Goal: Information Seeking & Learning: Understand process/instructions

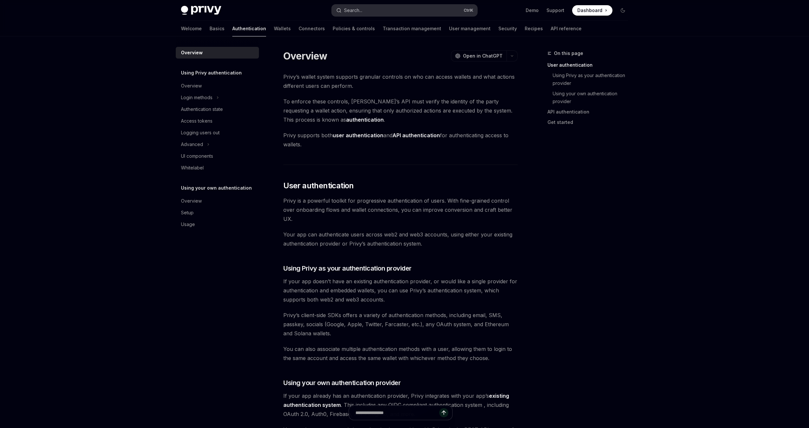
drag, startPoint x: 0, startPoint y: 0, endPoint x: 377, endPoint y: 10, distance: 376.9
click at [377, 10] on button "Search... Ctrl K" at bounding box center [405, 11] width 146 height 12
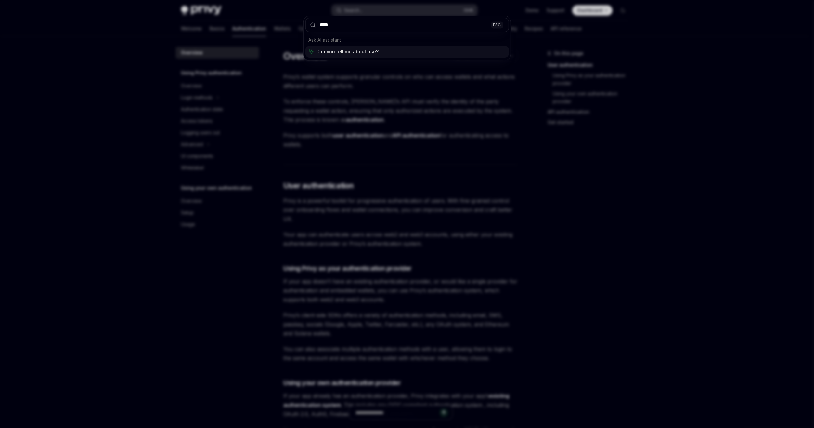
type input "****"
type textarea "*"
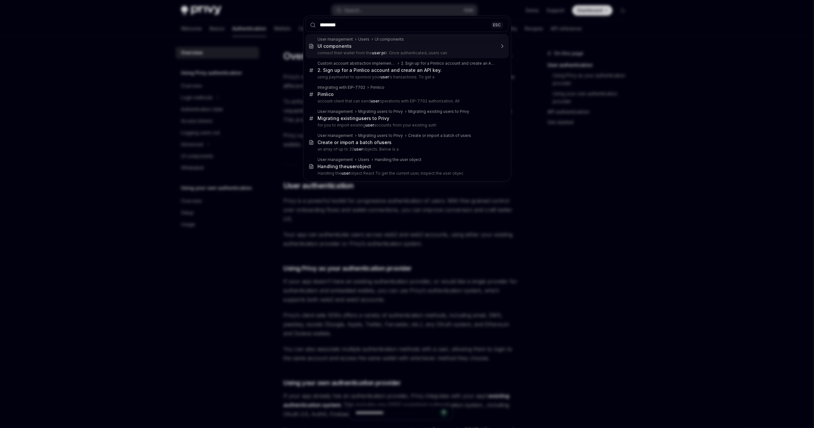
type input "*********"
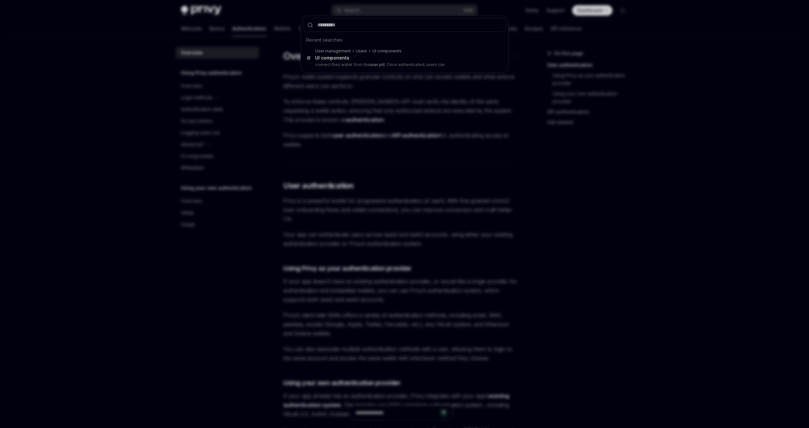
type textarea "*"
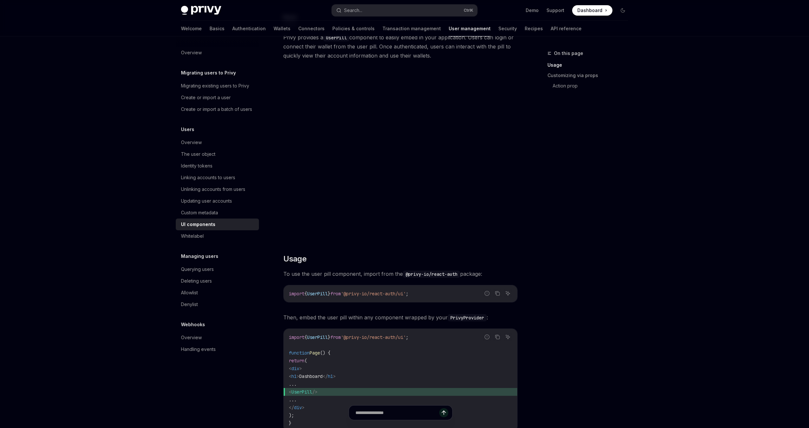
scroll to position [134, 0]
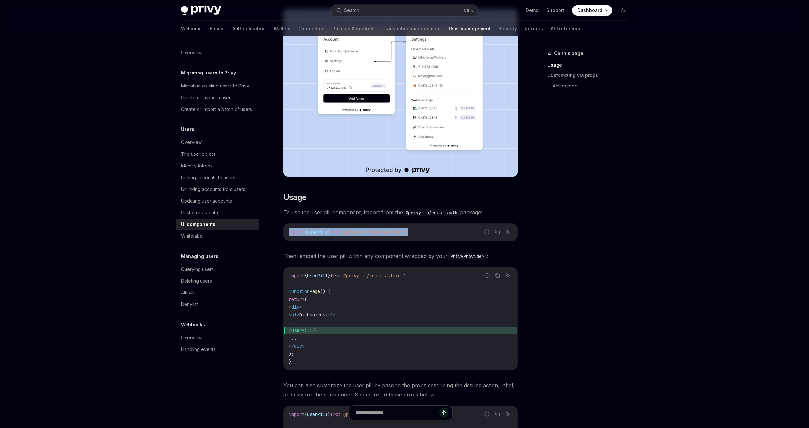
drag, startPoint x: 287, startPoint y: 230, endPoint x: 436, endPoint y: 228, distance: 149.2
click at [436, 228] on div "import { UserPill } from '@privy-io/react-auth/ui' ;" at bounding box center [401, 232] width 234 height 17
drag, startPoint x: 436, startPoint y: 228, endPoint x: 505, endPoint y: 210, distance: 71.6
click at [505, 210] on span "To use the user pill component, import from the @privy-io/react-auth package:" at bounding box center [400, 212] width 234 height 9
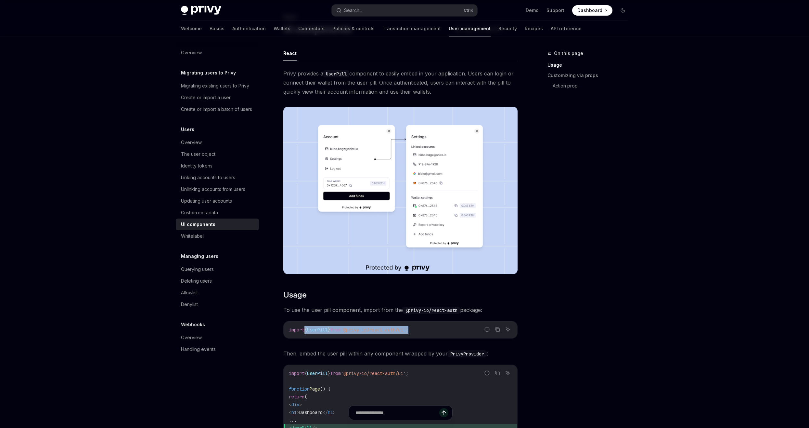
drag, startPoint x: 306, startPoint y: 329, endPoint x: 426, endPoint y: 331, distance: 120.0
click at [426, 331] on code "import { UserPill } from '@privy-io/react-auth/ui' ;" at bounding box center [400, 330] width 223 height 8
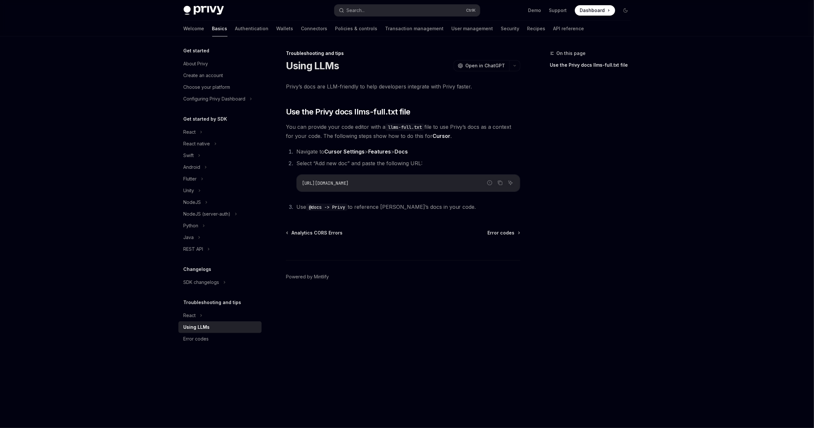
drag, startPoint x: 299, startPoint y: 181, endPoint x: 443, endPoint y: 177, distance: 144.1
click at [443, 177] on div "[URL][DOMAIN_NAME]" at bounding box center [408, 183] width 223 height 17
click at [295, 147] on li "Navigate to Cursor Settings > Features > Docs" at bounding box center [408, 151] width 226 height 9
click at [381, 152] on strong "Features" at bounding box center [379, 151] width 23 height 7
